Goal: Complete application form: Complete application form

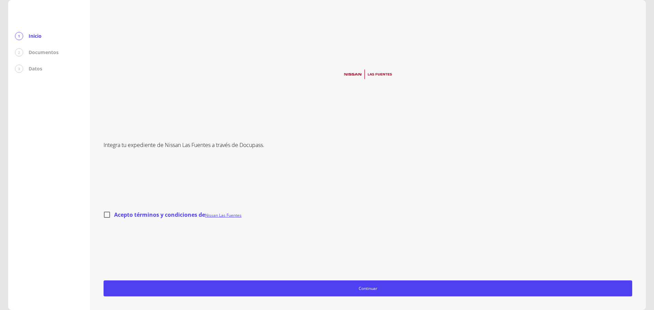
click at [110, 215] on input "Acepto términos y condiciones de Nissan Las Fuentes" at bounding box center [107, 215] width 14 height 14
checkbox input "true"
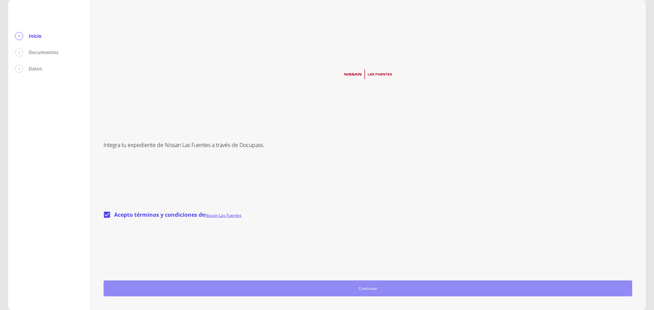
click at [341, 294] on button "Continuar" at bounding box center [368, 289] width 528 height 16
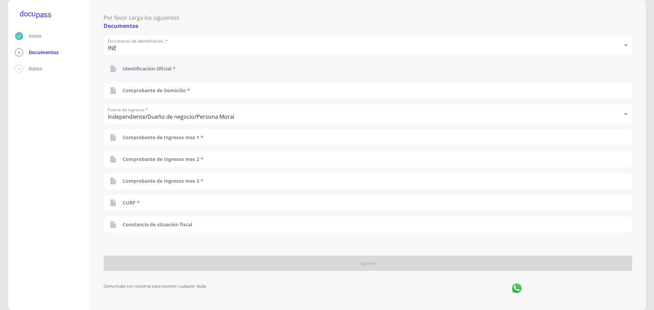
click at [156, 66] on p "Identificación Oficial *" at bounding box center [149, 68] width 53 height 7
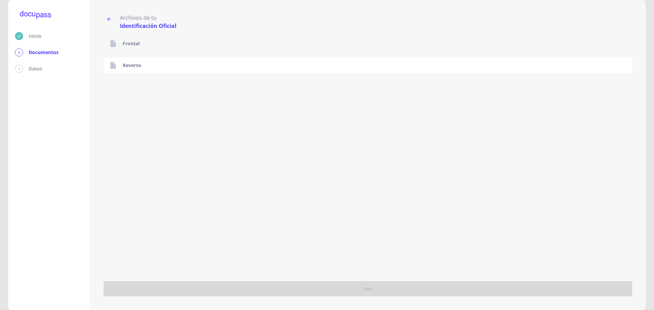
click at [159, 41] on div "Frontal" at bounding box center [368, 43] width 528 height 16
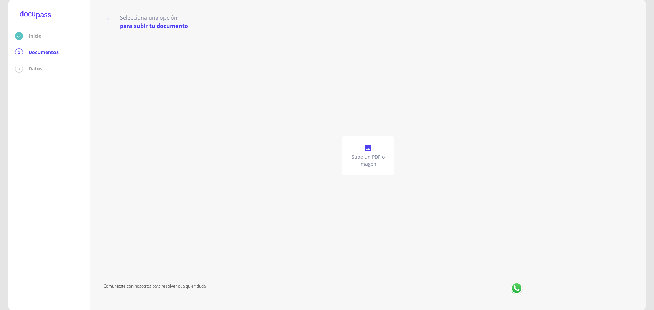
click at [370, 153] on span at bounding box center [368, 149] width 8 height 10
click at [109, 18] on icon "button" at bounding box center [108, 18] width 5 height 5
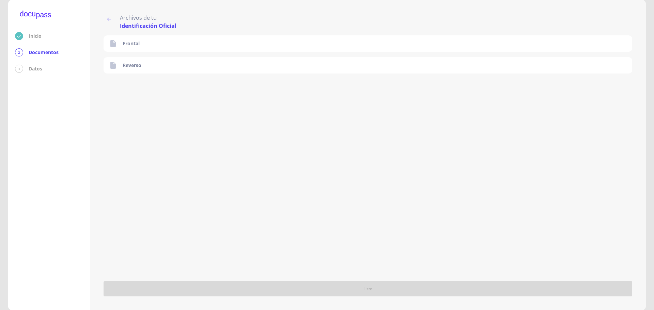
click at [108, 19] on icon "button" at bounding box center [108, 18] width 5 height 5
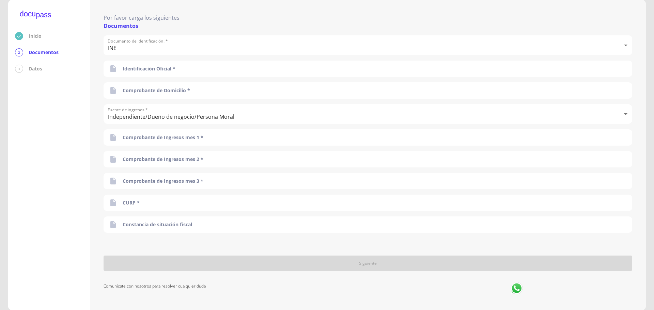
click at [185, 116] on body "Inicio 2 Documentos 3 Datos Por favor carga los siguientes Documentos Documento…" at bounding box center [327, 155] width 654 height 310
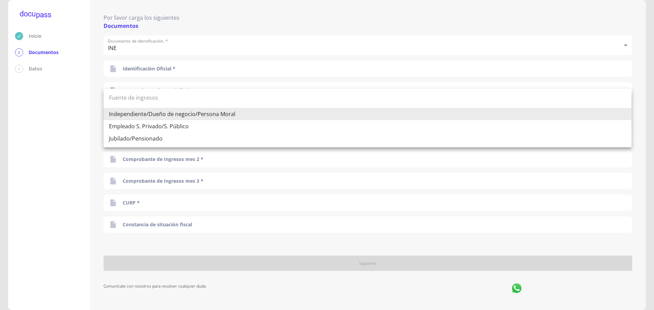
click at [183, 117] on li "Independiente/Dueño de negocio/Persona Moral" at bounding box center [368, 114] width 528 height 12
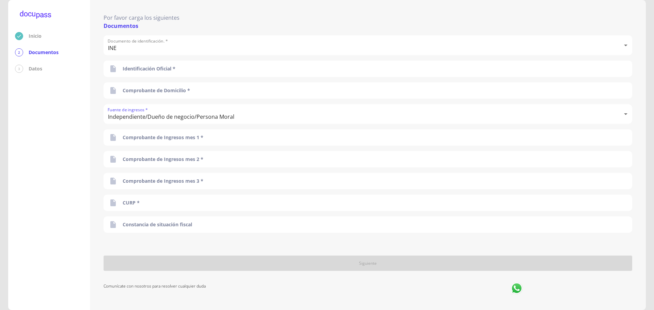
click at [29, 67] on p "Datos" at bounding box center [36, 68] width 14 height 7
click at [39, 51] on p "Documentos" at bounding box center [44, 52] width 30 height 7
